Goal: Consume media (video, audio): Consume media (video, audio)

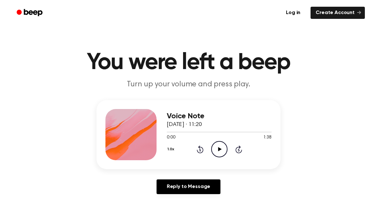
click at [228, 148] on div "1.0x Rewind 5 seconds Play Audio Skip 5 seconds" at bounding box center [219, 149] width 105 height 16
click at [217, 150] on icon "Play Audio" at bounding box center [219, 149] width 16 height 16
click at [218, 148] on icon at bounding box center [219, 149] width 3 height 4
click at [202, 148] on icon at bounding box center [200, 149] width 7 height 8
click at [198, 149] on icon "Rewind 5 seconds" at bounding box center [199, 149] width 7 height 8
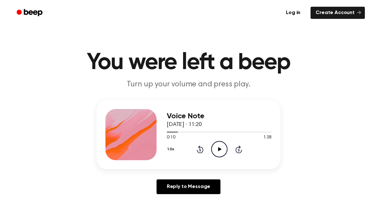
click at [220, 147] on icon "Play Audio" at bounding box center [219, 149] width 16 height 16
click at [219, 147] on icon "Pause Audio" at bounding box center [219, 149] width 16 height 16
click at [217, 153] on icon "Play Audio" at bounding box center [219, 149] width 16 height 16
click at [222, 150] on icon "Pause Audio" at bounding box center [219, 149] width 16 height 16
click at [225, 149] on icon "Play Audio" at bounding box center [219, 149] width 16 height 16
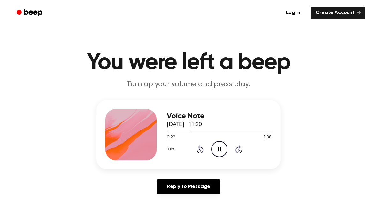
click at [222, 146] on icon "Pause Audio" at bounding box center [219, 149] width 16 height 16
click at [225, 150] on icon "Play Audio" at bounding box center [219, 149] width 16 height 16
click at [198, 151] on icon "Rewind 5 seconds" at bounding box center [199, 149] width 7 height 8
click at [197, 153] on icon "Rewind 5 seconds" at bounding box center [199, 149] width 7 height 8
click at [227, 141] on div "1.0x Rewind 5 seconds Pause Audio Skip 5 seconds" at bounding box center [219, 149] width 105 height 16
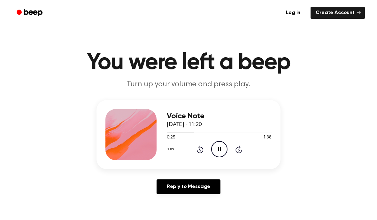
click at [220, 148] on icon at bounding box center [219, 149] width 3 height 4
click at [204, 145] on div "1.0x Rewind 5 seconds Play Audio Skip 5 seconds" at bounding box center [219, 149] width 105 height 16
click at [200, 153] on icon at bounding box center [200, 149] width 7 height 8
click at [222, 152] on icon "Play Audio" at bounding box center [219, 149] width 16 height 16
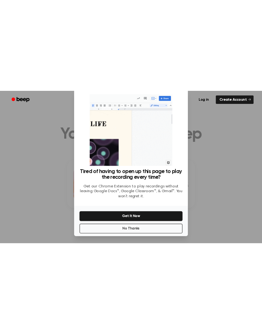
scroll to position [26, 0]
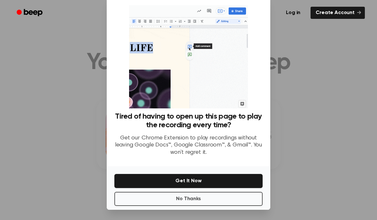
click at [235, 195] on button "No Thanks" at bounding box center [188, 198] width 148 height 14
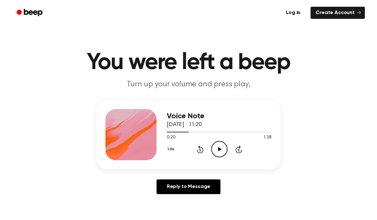
click at [220, 150] on icon "Play Audio" at bounding box center [219, 149] width 16 height 16
click at [221, 149] on icon "Pause Audio" at bounding box center [219, 149] width 16 height 16
click at [198, 151] on icon "Rewind 5 seconds" at bounding box center [199, 149] width 7 height 8
click at [221, 153] on icon "Play Audio" at bounding box center [219, 149] width 16 height 16
click at [218, 148] on icon at bounding box center [219, 149] width 3 height 4
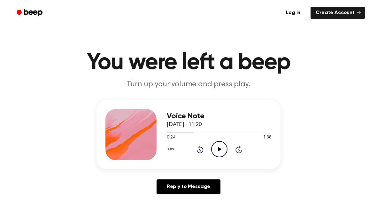
click at [196, 147] on icon "Rewind 5 seconds" at bounding box center [199, 149] width 7 height 8
click at [199, 151] on icon at bounding box center [200, 149] width 2 height 3
click at [200, 152] on icon "Rewind 5 seconds" at bounding box center [199, 149] width 7 height 8
click at [197, 153] on div "1.0x Rewind 5 seconds Play Audio Skip 5 seconds" at bounding box center [219, 149] width 105 height 16
click at [280, 186] on div "Reply to Message" at bounding box center [188, 189] width 184 height 20
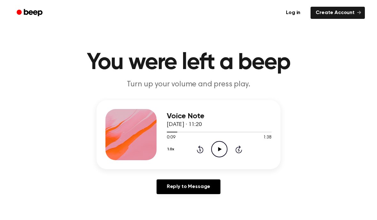
click at [202, 152] on icon at bounding box center [200, 149] width 7 height 8
click at [203, 148] on icon at bounding box center [200, 149] width 7 height 8
click at [224, 148] on icon "Play Audio" at bounding box center [219, 149] width 16 height 16
click at [216, 148] on icon "Pause Audio" at bounding box center [219, 149] width 16 height 16
click at [220, 160] on div "Voice Note [DATE] · 11:20 0:06 1:38 Your browser does not support the [object O…" at bounding box center [188, 134] width 184 height 69
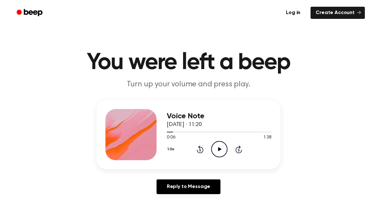
click at [222, 150] on icon "Play Audio" at bounding box center [219, 149] width 16 height 16
click at [226, 153] on icon "Pause Audio" at bounding box center [219, 149] width 16 height 16
click at [198, 152] on icon at bounding box center [200, 149] width 7 height 8
click at [221, 151] on icon "Play Audio" at bounding box center [219, 149] width 16 height 16
click at [198, 152] on icon at bounding box center [200, 149] width 7 height 8
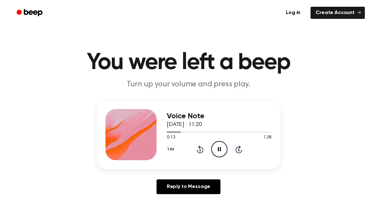
click at [223, 147] on icon "Pause Audio" at bounding box center [219, 149] width 16 height 16
click at [207, 149] on div "1.0x Rewind 5 seconds Play Audio Skip 5 seconds" at bounding box center [219, 149] width 105 height 16
click at [200, 152] on icon "Rewind 5 seconds" at bounding box center [199, 149] width 7 height 8
click at [200, 152] on icon at bounding box center [200, 149] width 7 height 8
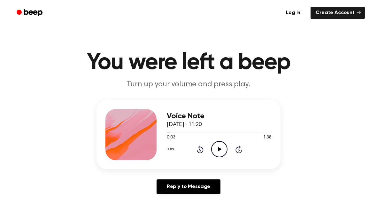
click at [201, 151] on icon "Rewind 5 seconds" at bounding box center [199, 149] width 7 height 8
click at [214, 148] on icon "Play Audio" at bounding box center [219, 149] width 16 height 16
click at [220, 145] on icon "Pause Audio" at bounding box center [219, 149] width 16 height 16
click at [205, 146] on div "1.0x Rewind 5 seconds Play Audio Skip 5 seconds" at bounding box center [219, 149] width 105 height 16
click at [199, 151] on icon "Rewind 5 seconds" at bounding box center [199, 149] width 7 height 8
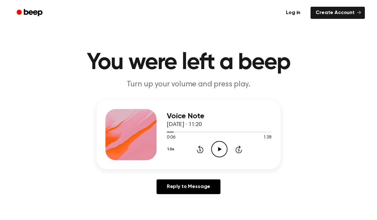
click at [198, 151] on icon "Rewind 5 seconds" at bounding box center [199, 149] width 7 height 8
click at [199, 151] on icon "Rewind 5 seconds" at bounding box center [199, 149] width 7 height 8
click at [196, 152] on icon "Rewind 5 seconds" at bounding box center [199, 149] width 7 height 8
click at [221, 150] on icon "Play Audio" at bounding box center [219, 149] width 16 height 16
click at [222, 149] on icon "Pause Audio" at bounding box center [219, 149] width 16 height 16
